Goal: Transaction & Acquisition: Obtain resource

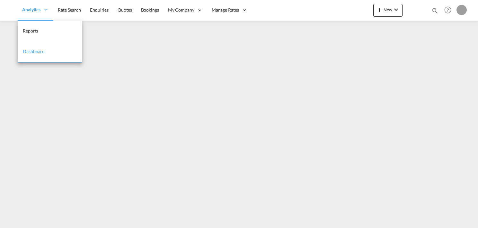
click at [40, 11] on span "Analytics" at bounding box center [31, 9] width 18 height 6
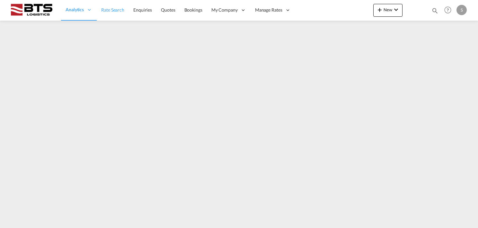
click at [117, 14] on link "Rate Search" at bounding box center [113, 10] width 32 height 21
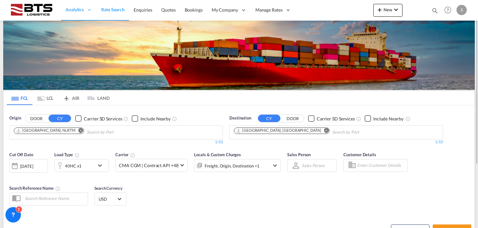
click at [324, 131] on md-icon "Remove" at bounding box center [326, 130] width 5 height 5
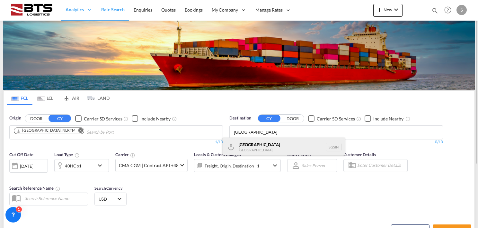
type input "[GEOGRAPHIC_DATA]"
click at [269, 144] on div "Singapore [GEOGRAPHIC_DATA] [GEOGRAPHIC_DATA]" at bounding box center [284, 146] width 122 height 19
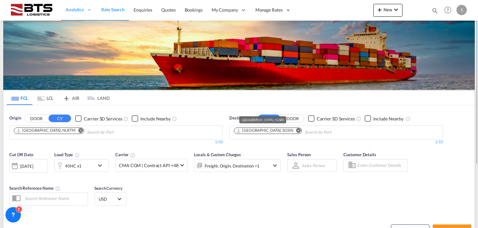
scroll to position [32, 0]
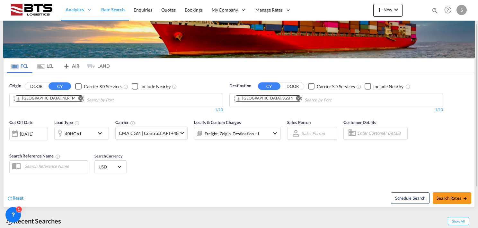
click at [94, 134] on div "40HC x1" at bounding box center [75, 133] width 40 height 13
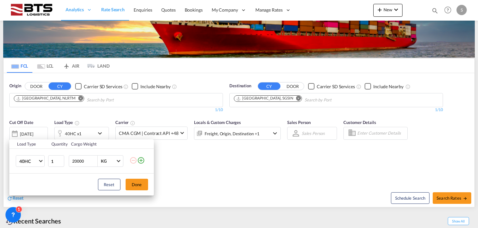
click at [31, 154] on td "40HC 20GP 40GP 40HC 45HC 20RE 40RE 40HR 20OT 40OT 20FR 40FR 40NR 20NR 45S 20TK …" at bounding box center [28, 160] width 38 height 25
click at [29, 158] on span "40HC" at bounding box center [28, 161] width 19 height 6
click at [26, 131] on div "20GP" at bounding box center [24, 130] width 11 height 6
click at [135, 179] on button "Done" at bounding box center [137, 184] width 22 height 12
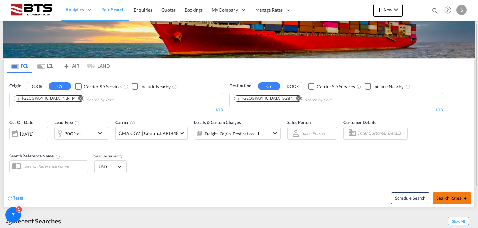
click at [438, 195] on span "Search Rates" at bounding box center [452, 197] width 31 height 5
type input "NLRTM to SGSIN / [DATE]"
